Goal: Transaction & Acquisition: Purchase product/service

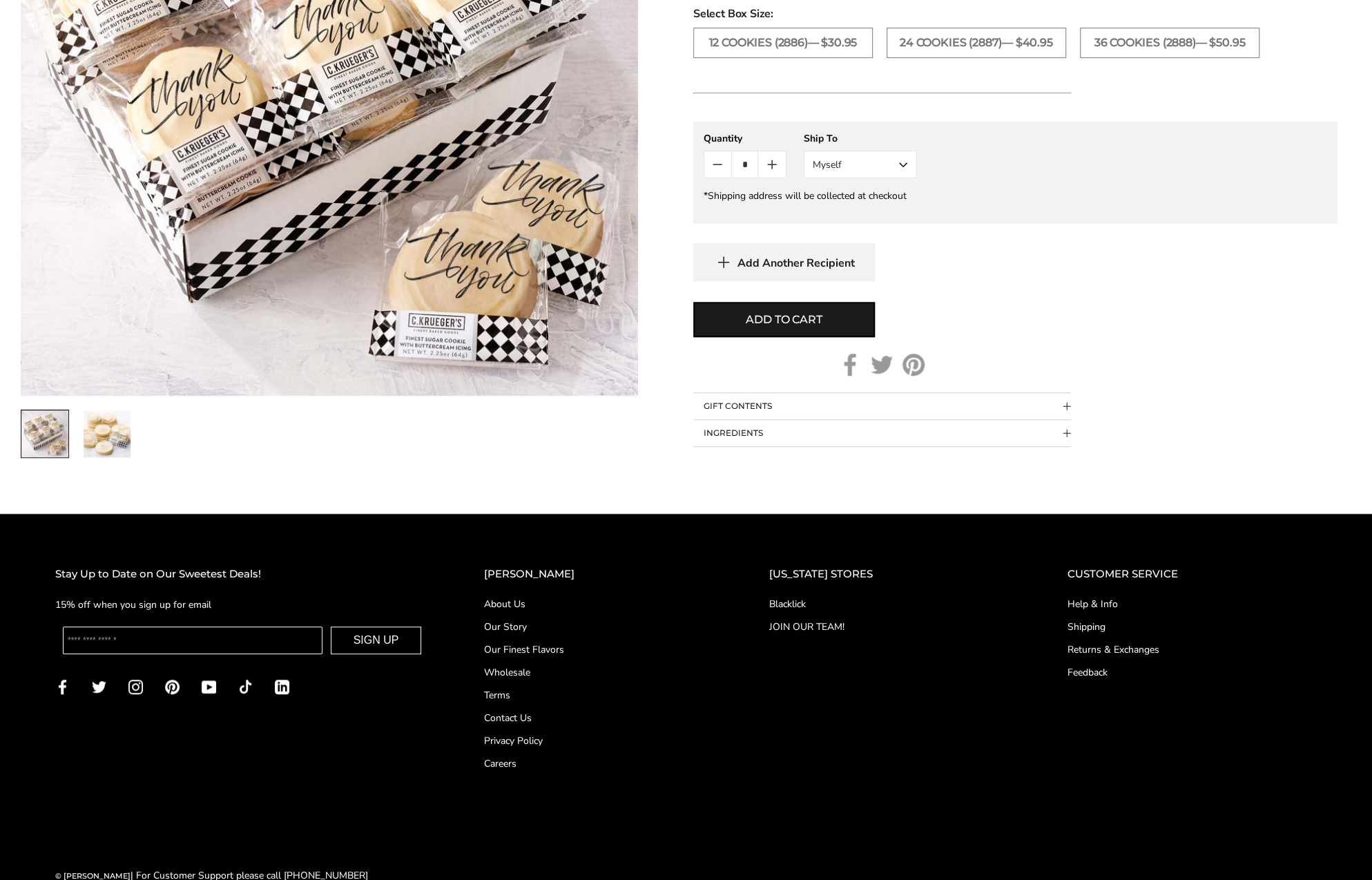
scroll to position [641, 0]
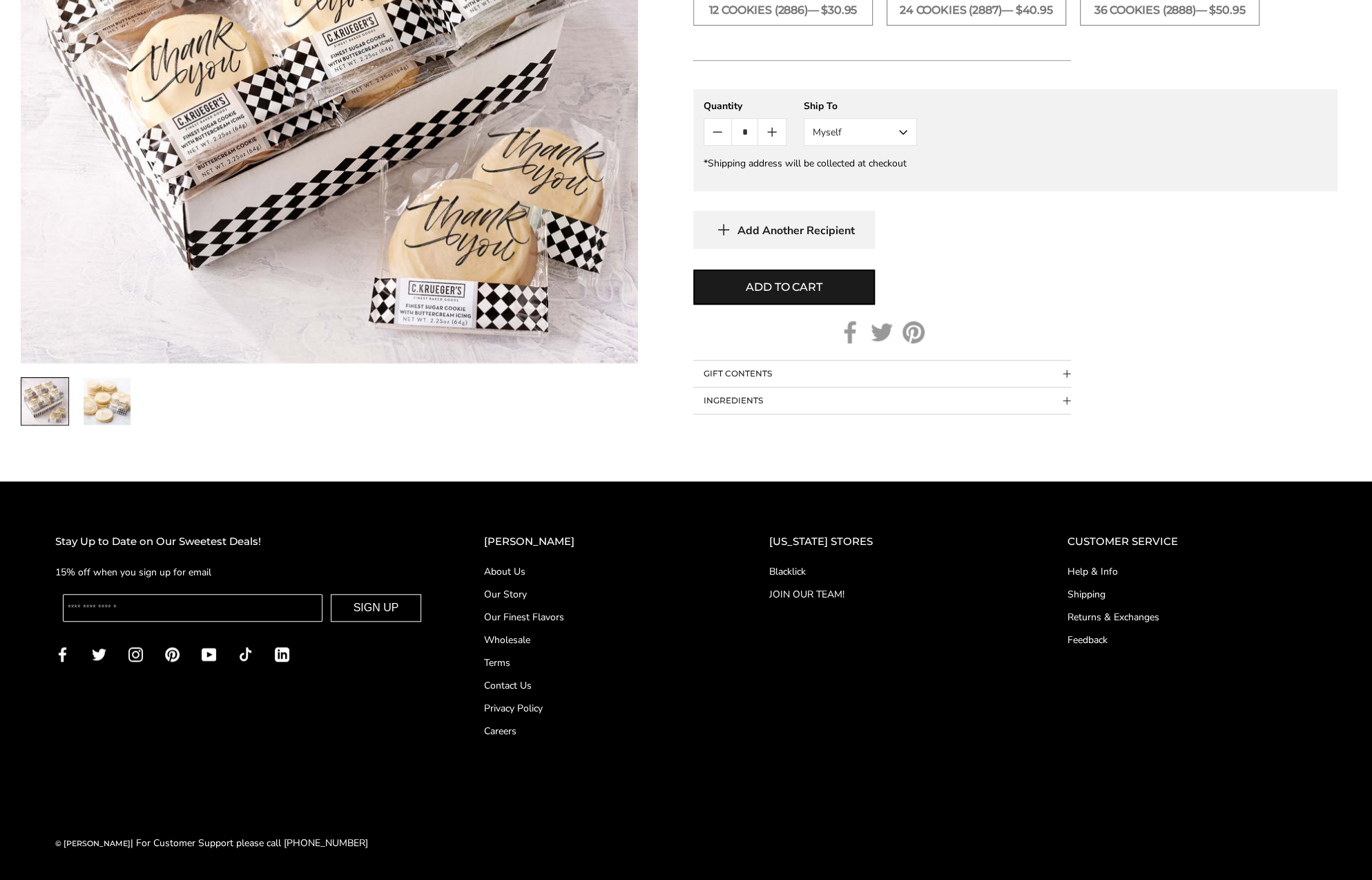
click at [520, 681] on link "Contact Us" at bounding box center [598, 685] width 229 height 14
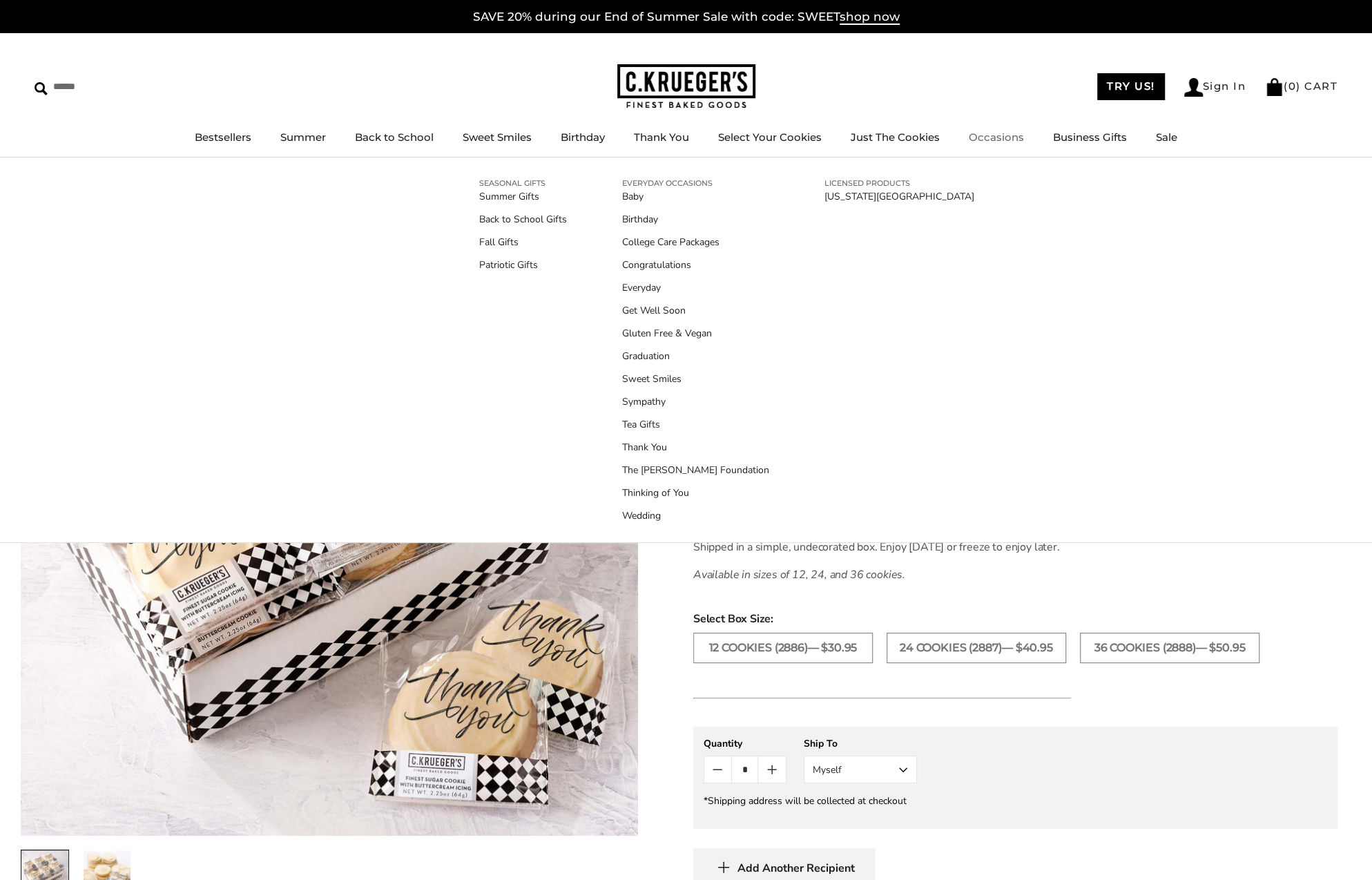
click at [993, 136] on link "Occasions" at bounding box center [997, 138] width 55 height 13
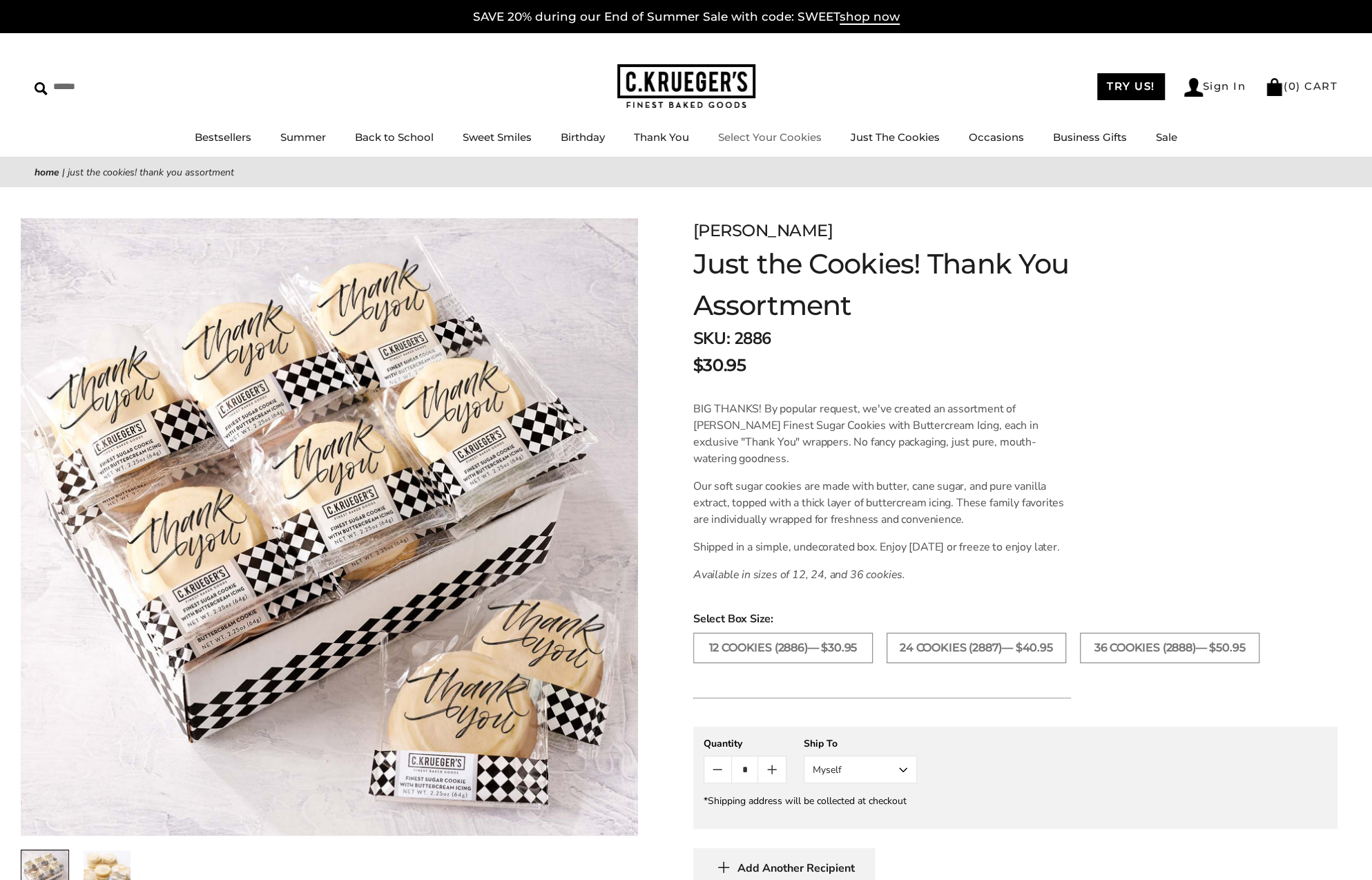
click at [757, 138] on link "Select Your Cookies" at bounding box center [769, 138] width 103 height 13
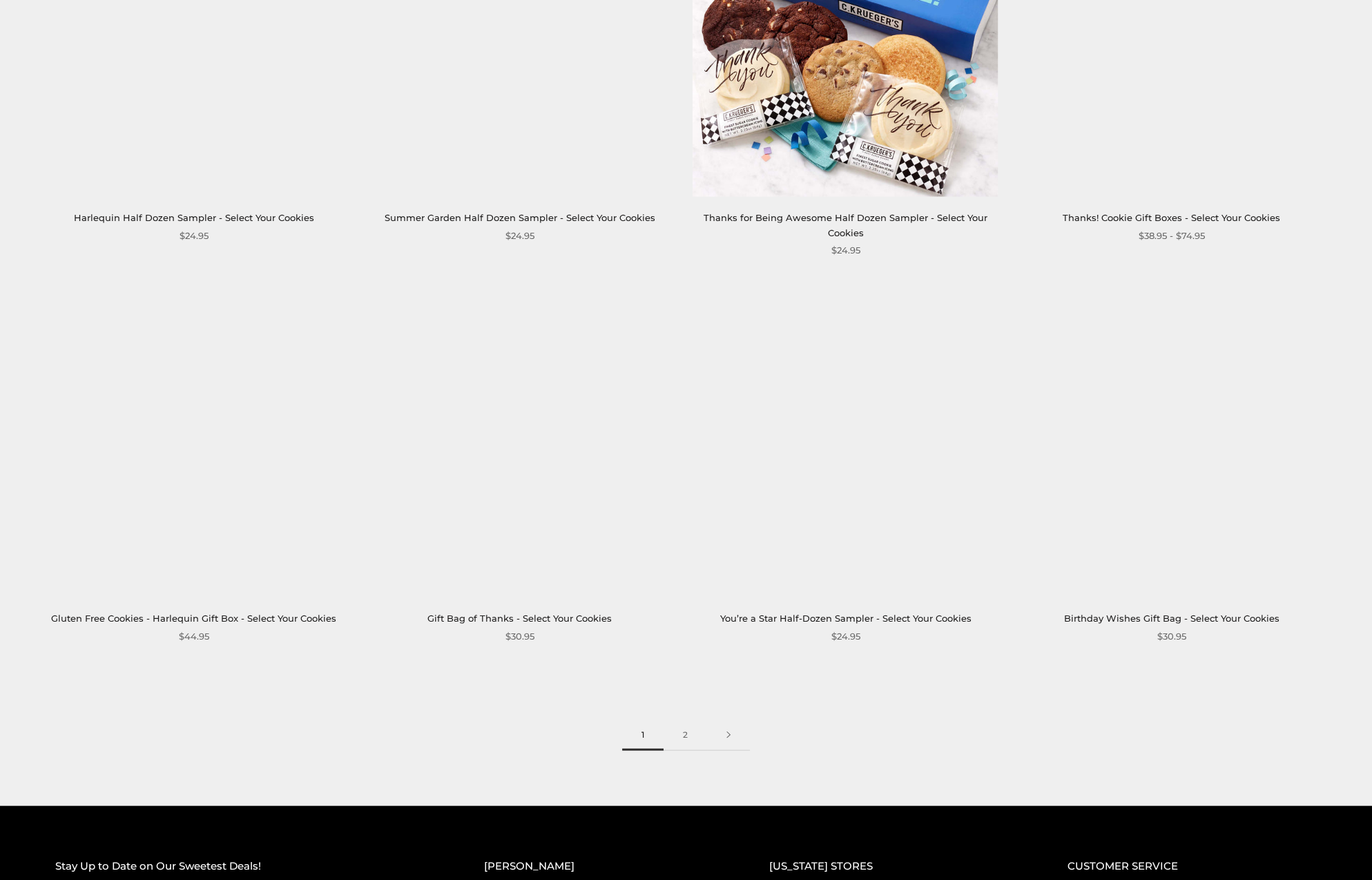
scroll to position [2003, 0]
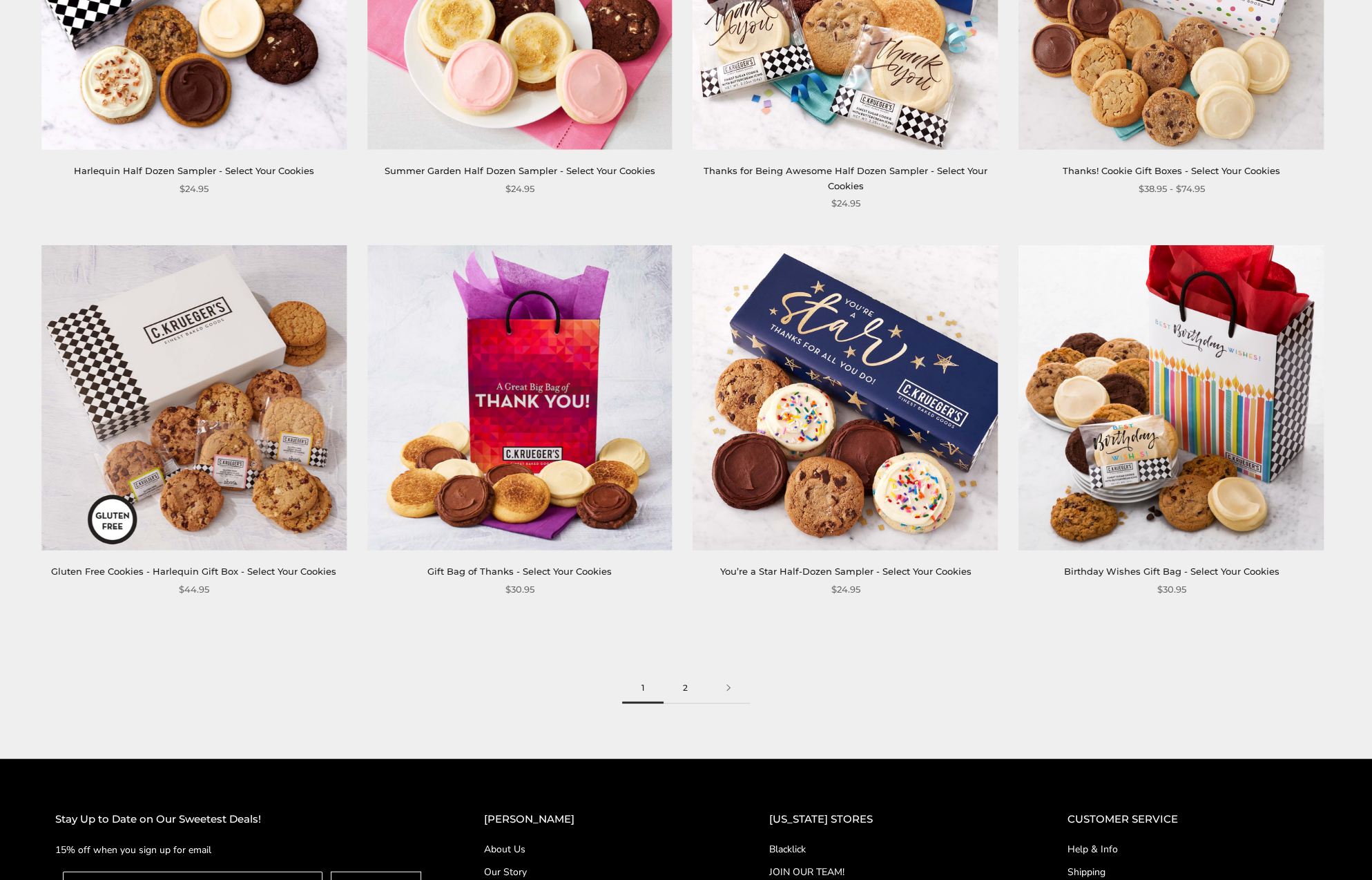
click at [682, 688] on link "2" at bounding box center [686, 688] width 44 height 31
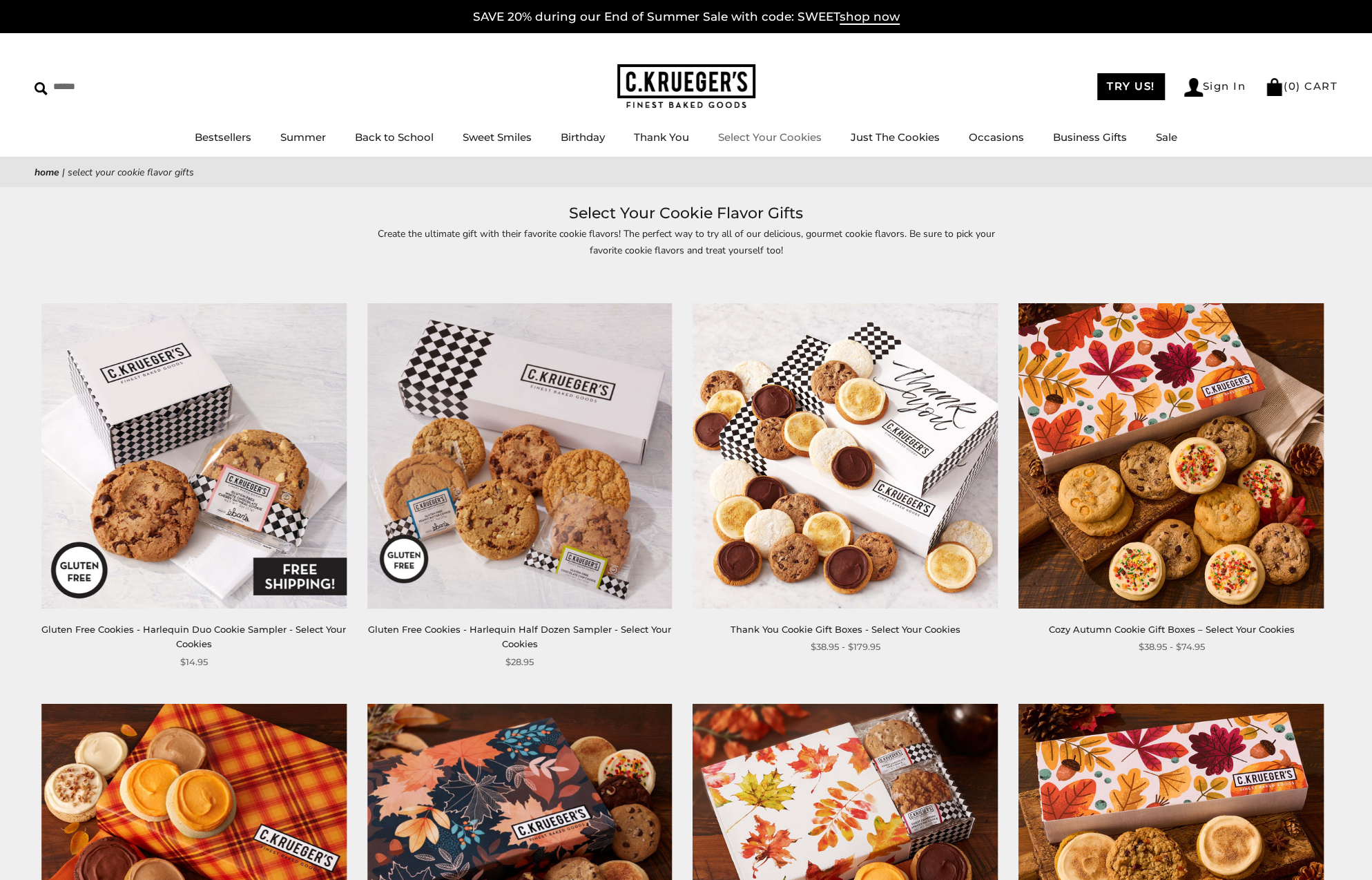
click at [798, 138] on link "Select Your Cookies" at bounding box center [769, 138] width 103 height 13
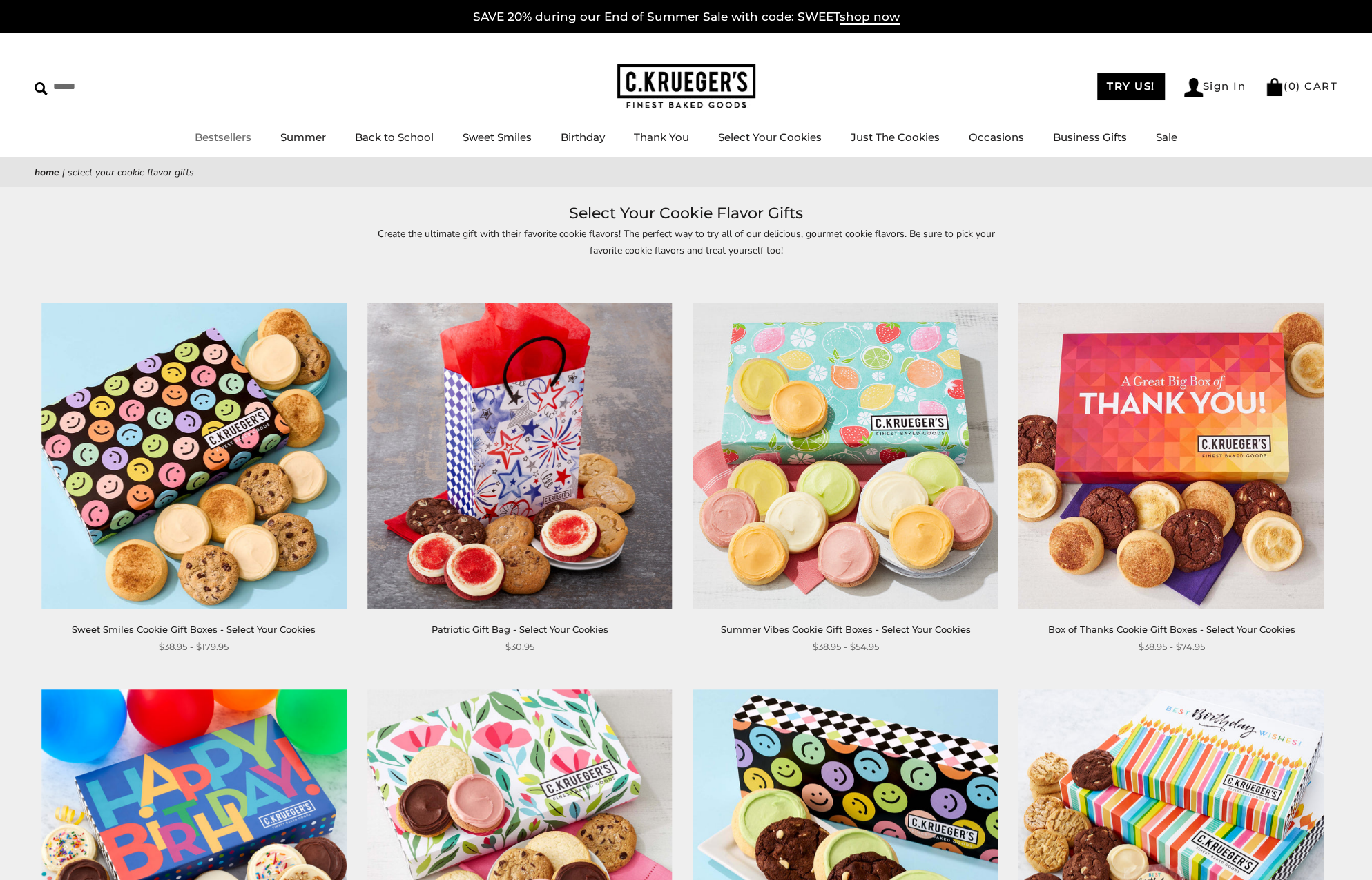
click at [227, 138] on link "Bestsellers" at bounding box center [223, 138] width 57 height 13
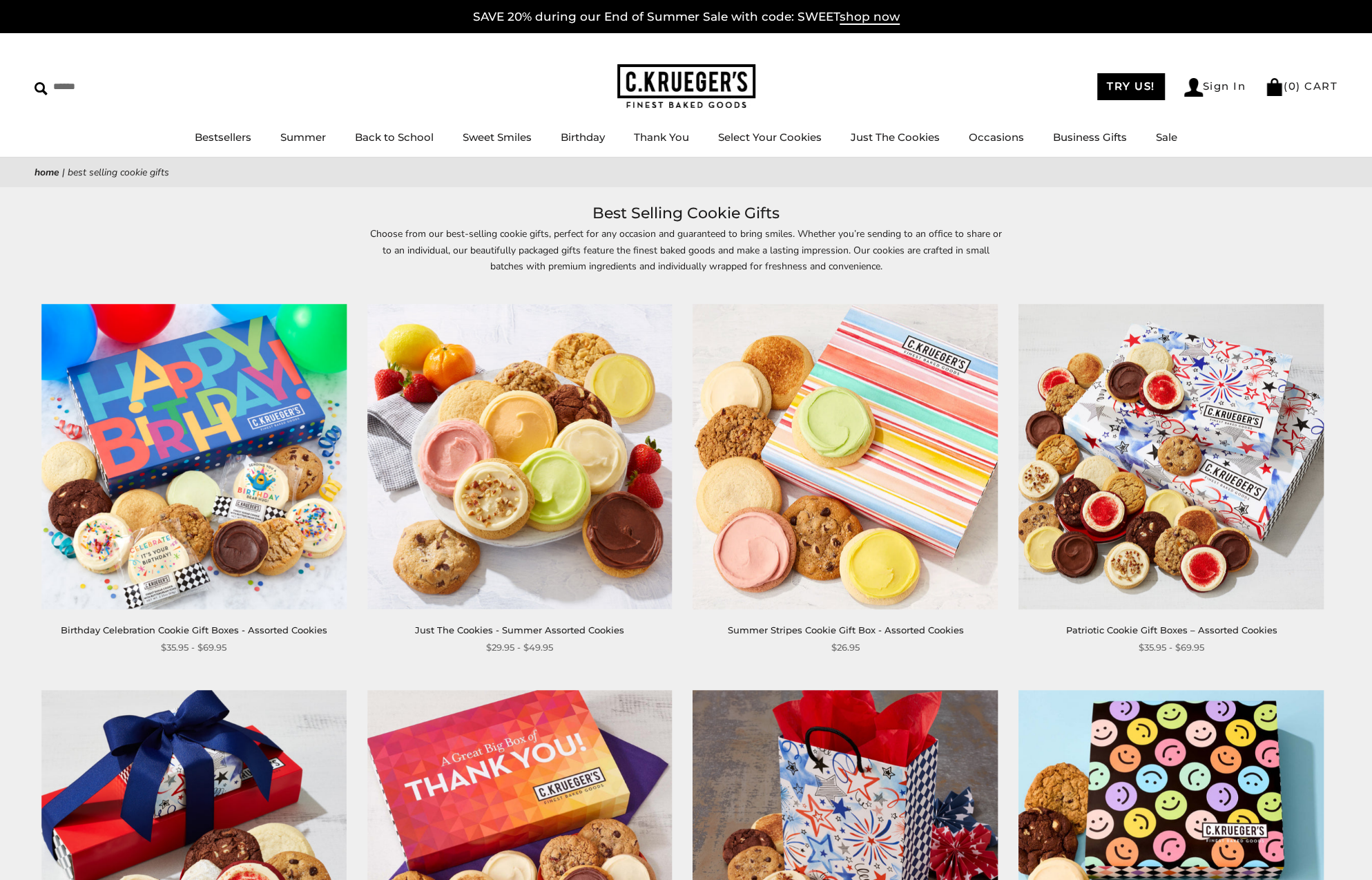
click at [874, 528] on img at bounding box center [845, 456] width 305 height 305
